Goal: Entertainment & Leisure: Consume media (video, audio)

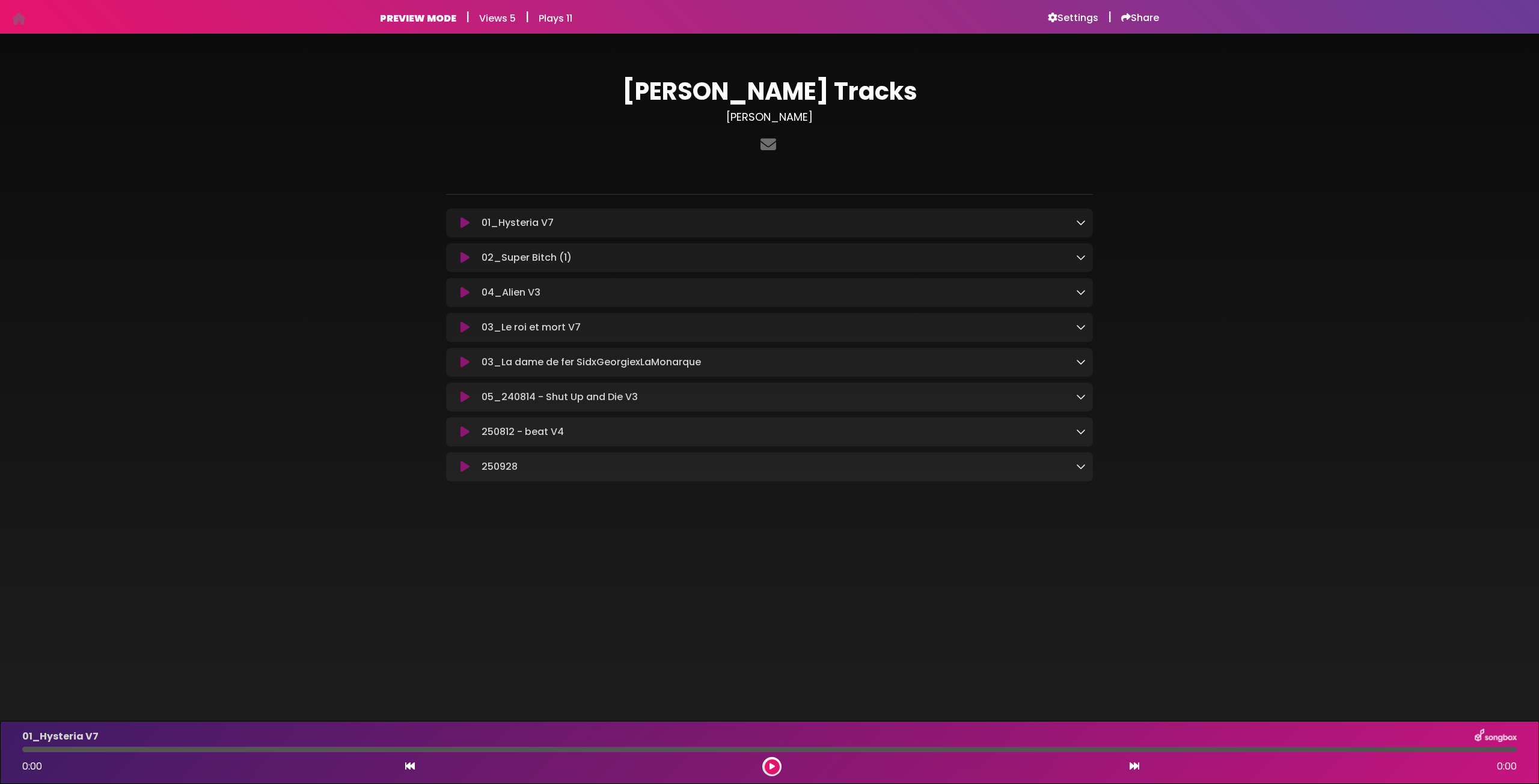
click at [465, 470] on icon at bounding box center [465, 466] width 9 height 12
click at [460, 473] on icon at bounding box center [465, 466] width 9 height 12
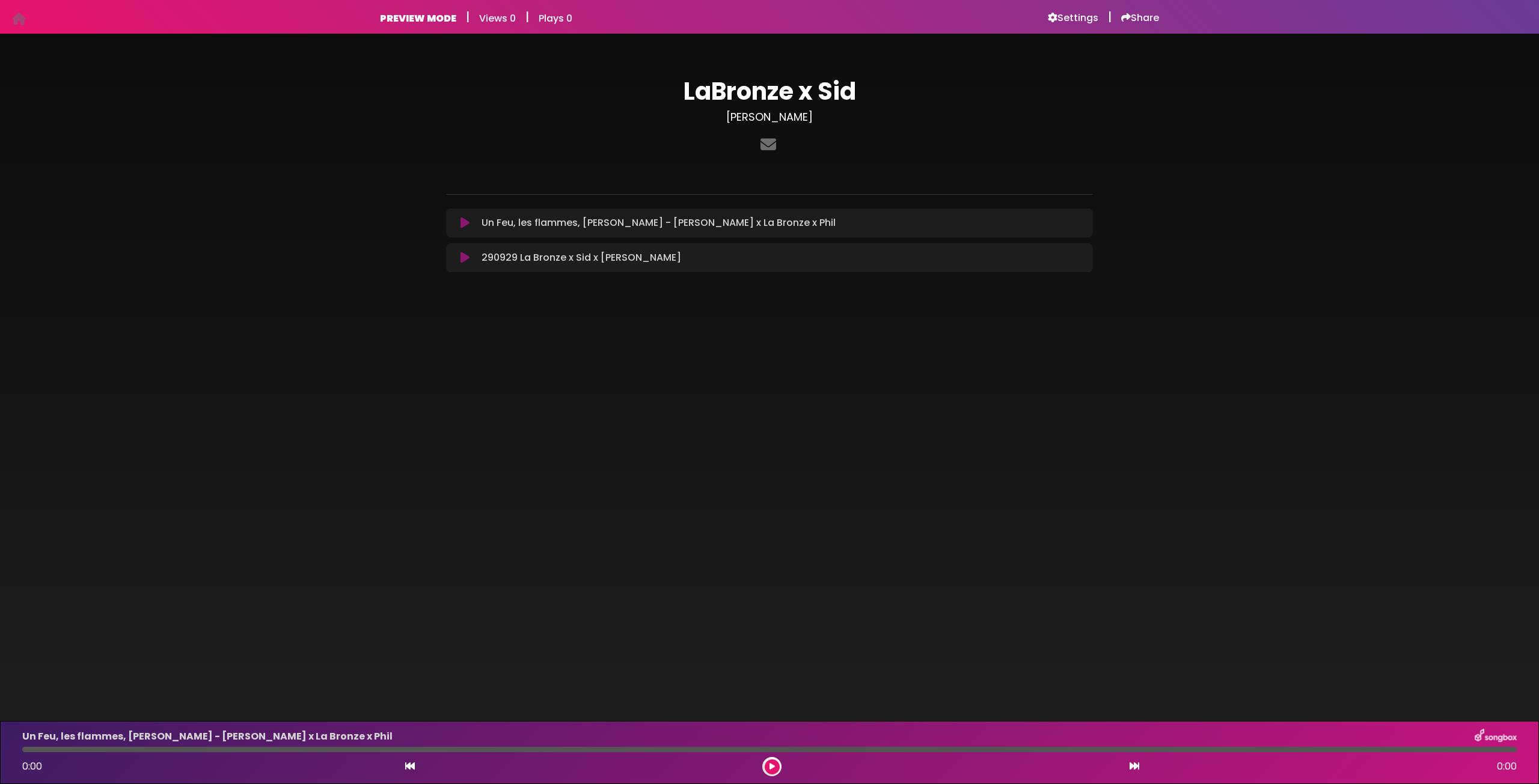
click at [462, 254] on icon at bounding box center [465, 257] width 9 height 12
